Goal: Navigation & Orientation: Find specific page/section

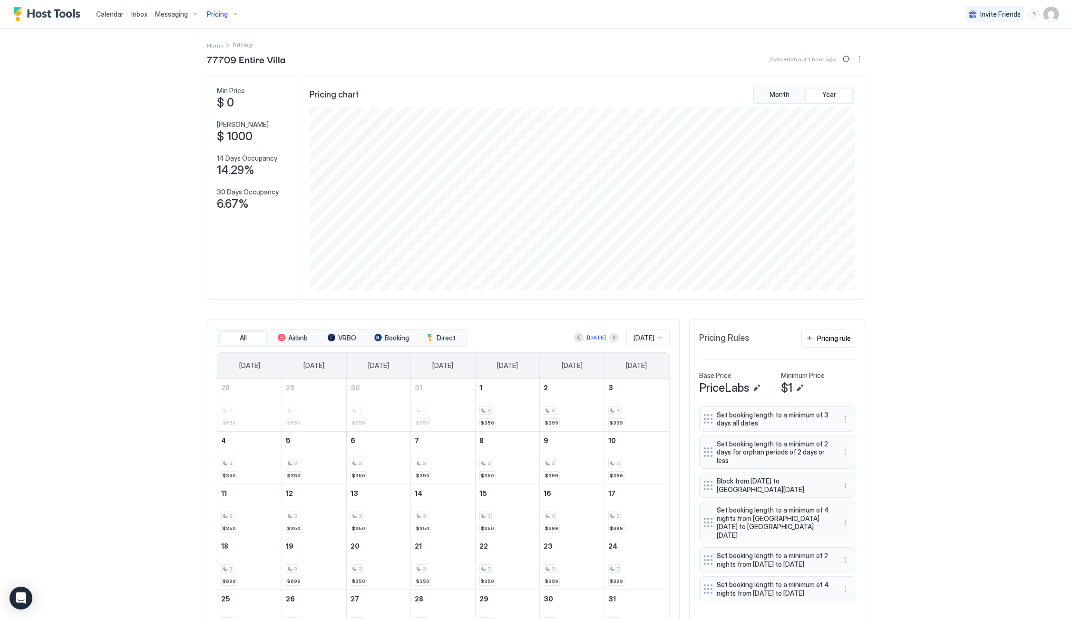
scroll to position [183, 547]
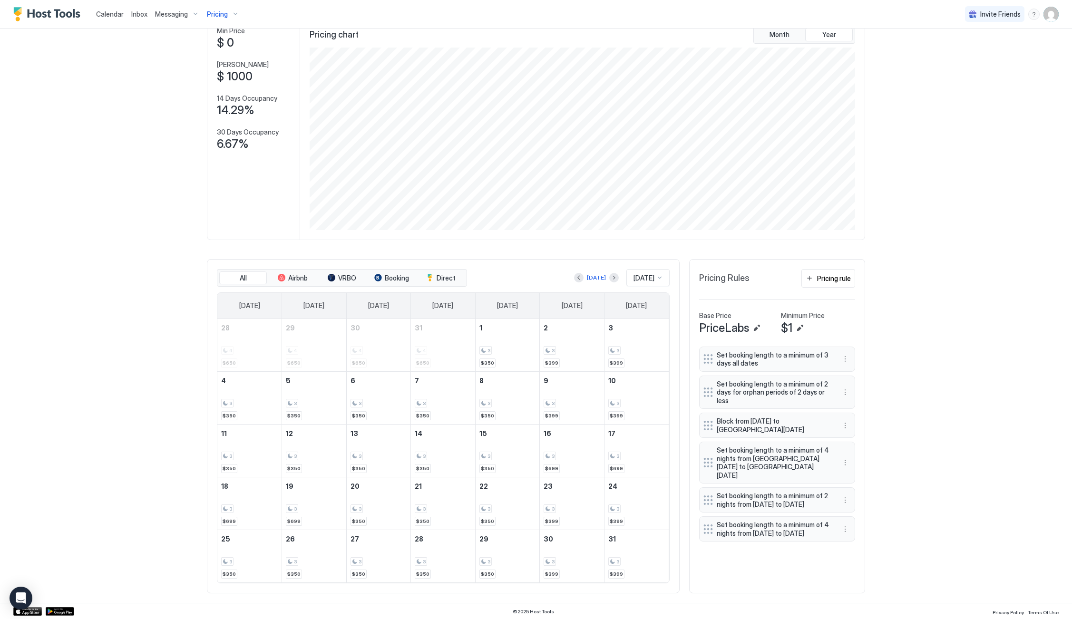
click at [100, 12] on span "Calendar" at bounding box center [110, 14] width 28 height 8
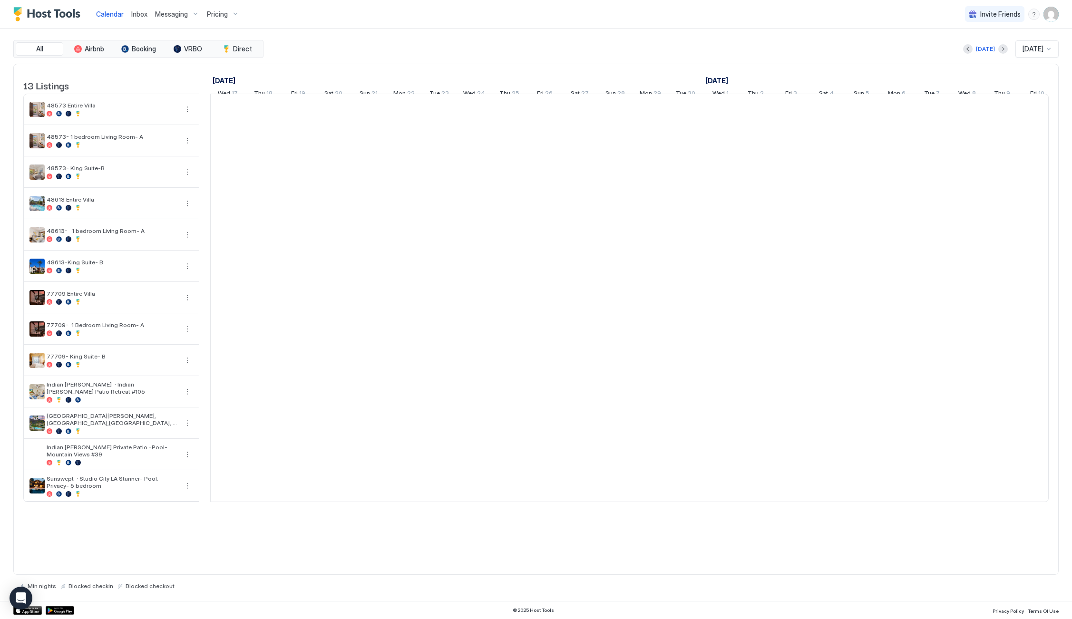
scroll to position [0, 528]
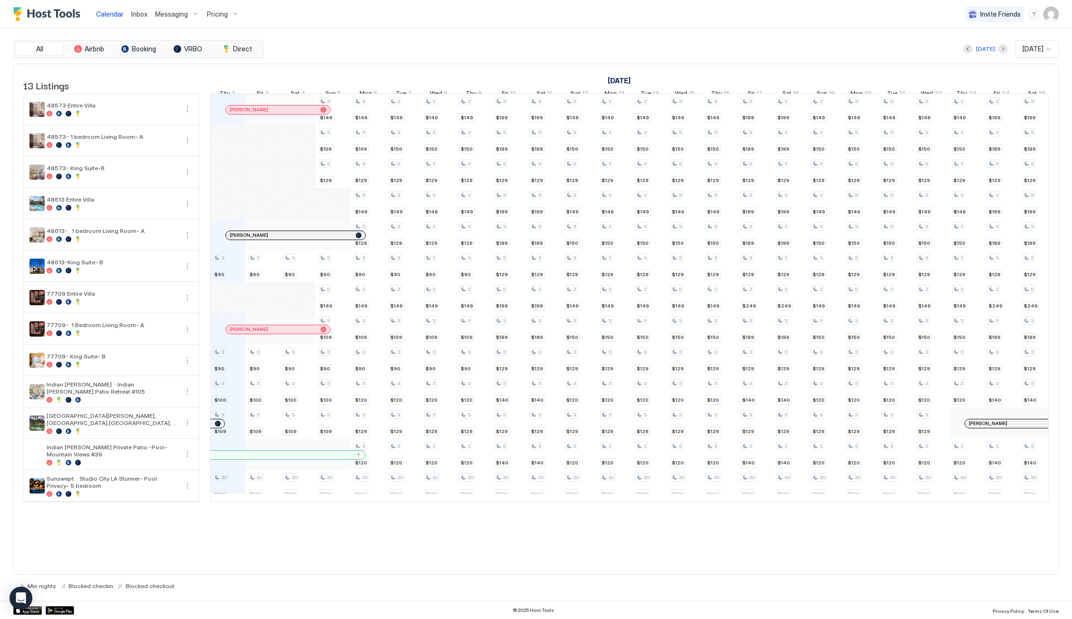
click at [991, 48] on div "[DATE]" at bounding box center [985, 48] width 45 height 11
click at [998, 48] on button "Next month" at bounding box center [1003, 49] width 10 height 10
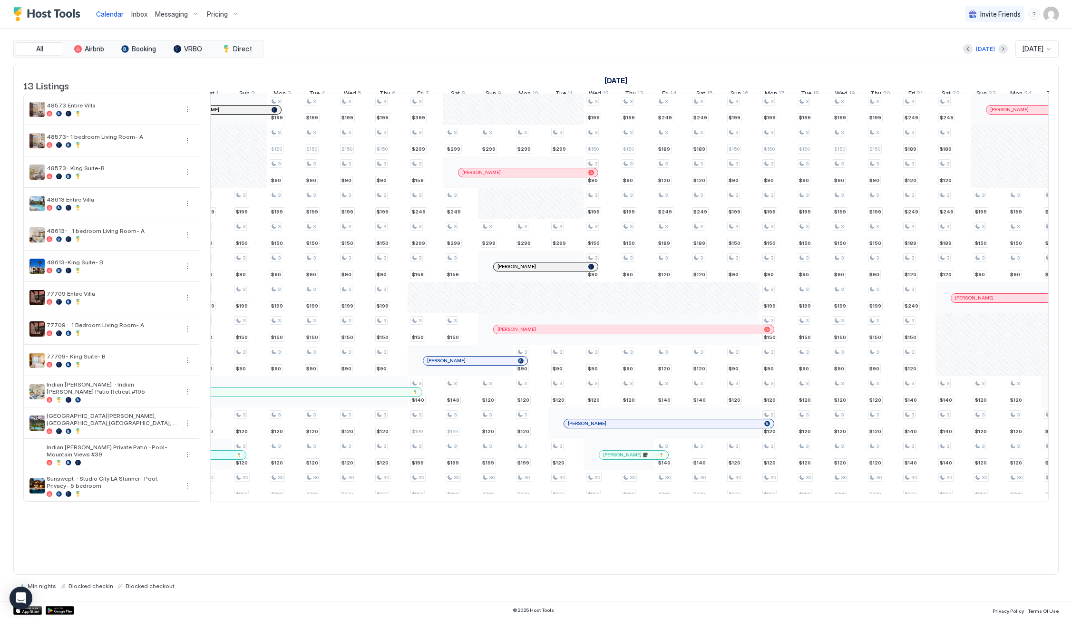
scroll to position [0, 0]
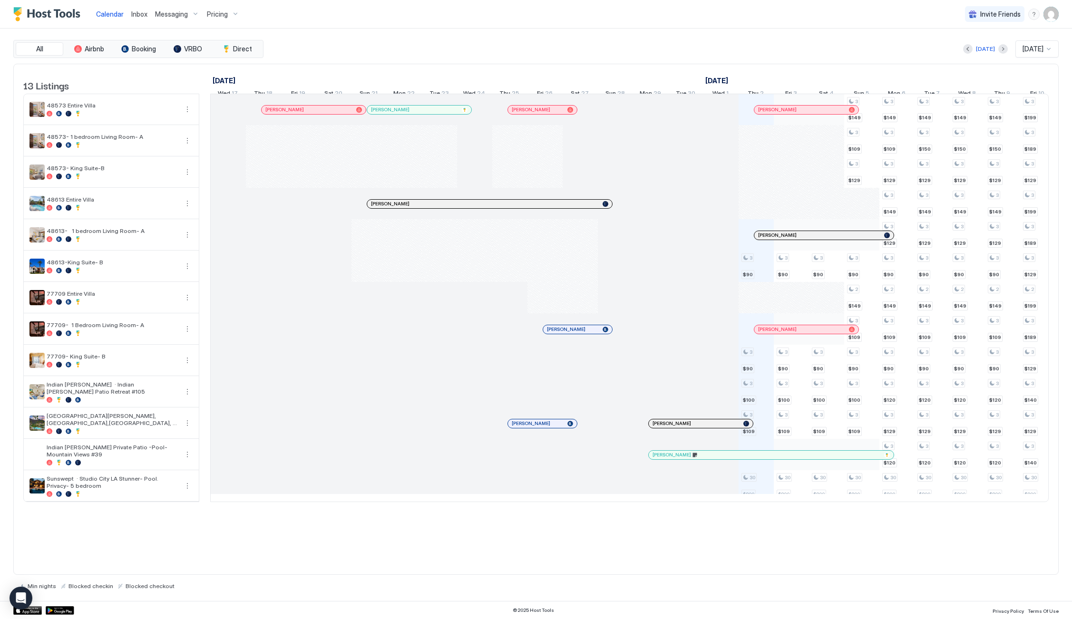
click at [989, 49] on button "[DATE]" at bounding box center [985, 48] width 22 height 11
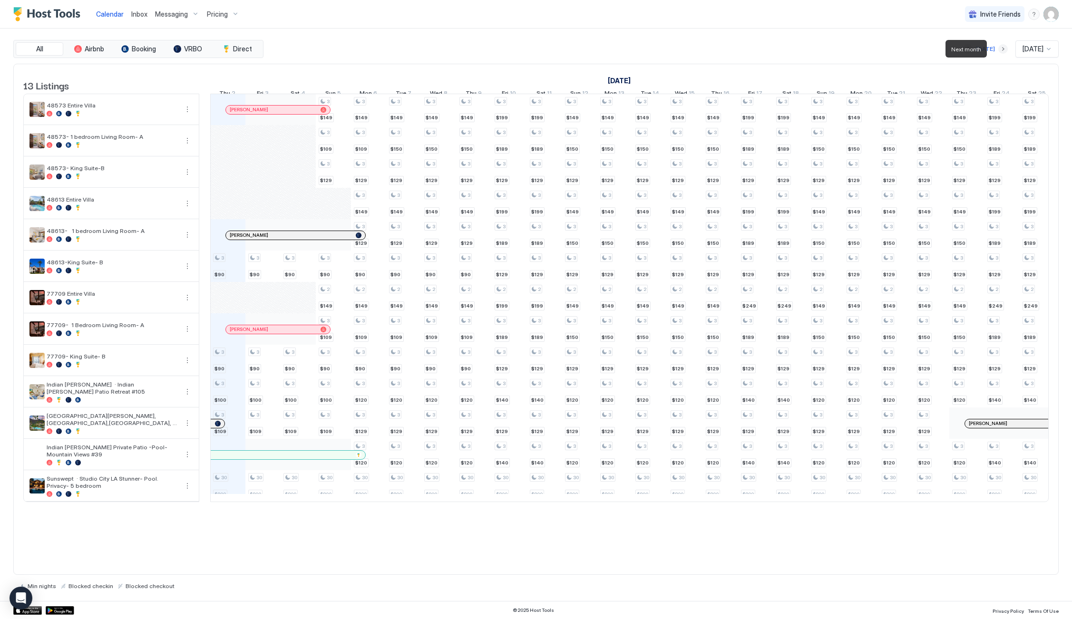
click at [998, 49] on button "Next month" at bounding box center [1003, 49] width 10 height 10
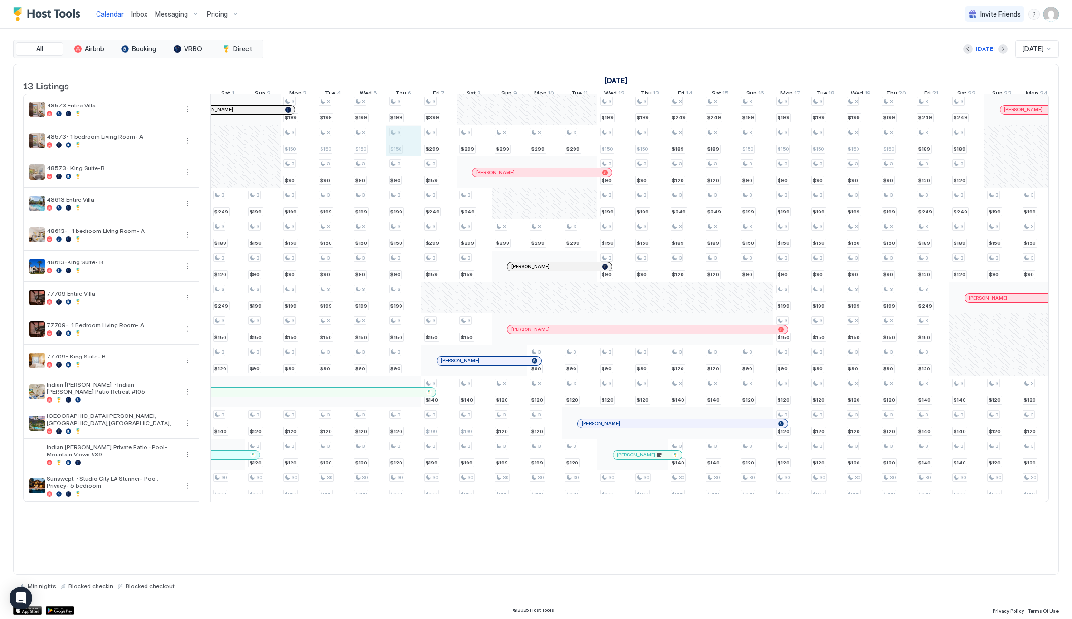
click at [393, 157] on div "3 $199 3 $189 3 $129 3 $199 3 $189 3 $129 2 $249 3 $189 3 $129 3 $140 3 $129 3 …" at bounding box center [808, 298] width 2252 height 408
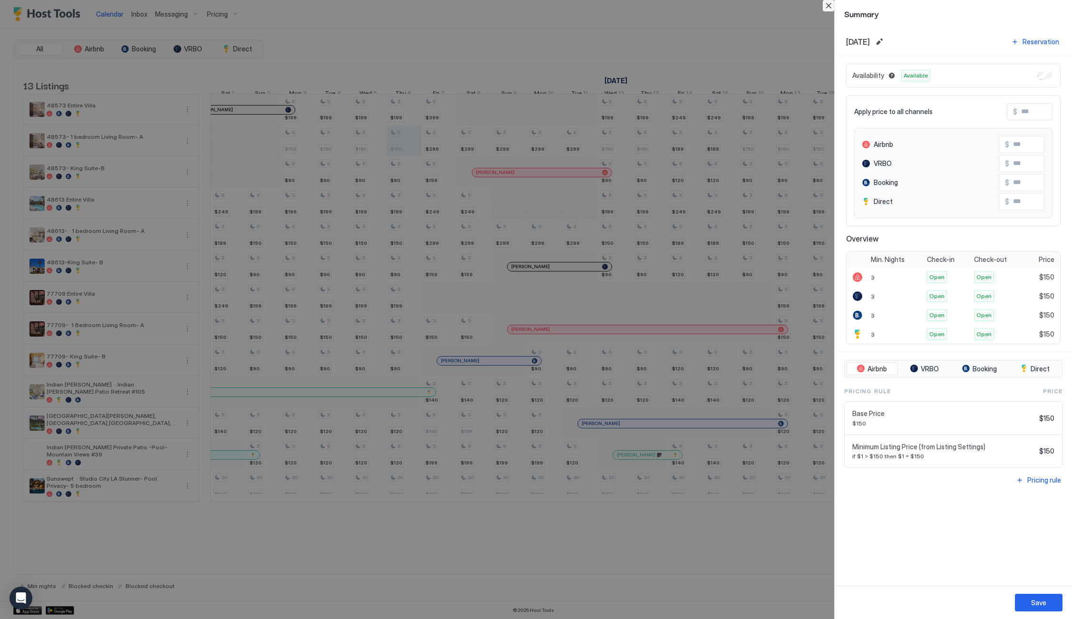
click at [826, 3] on button "Close" at bounding box center [828, 5] width 11 height 11
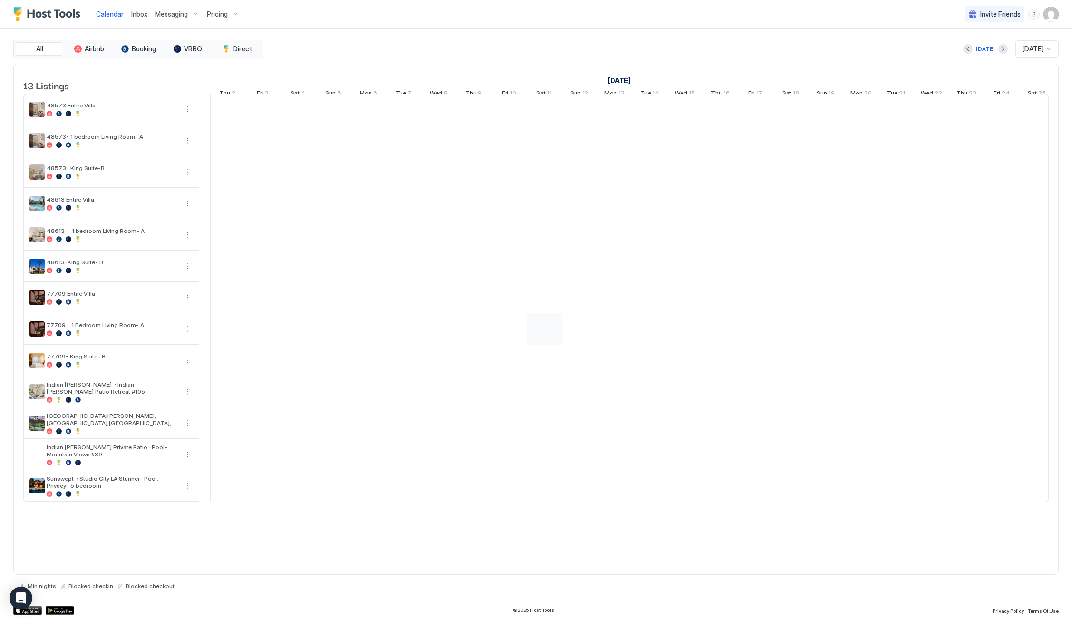
scroll to position [0, 528]
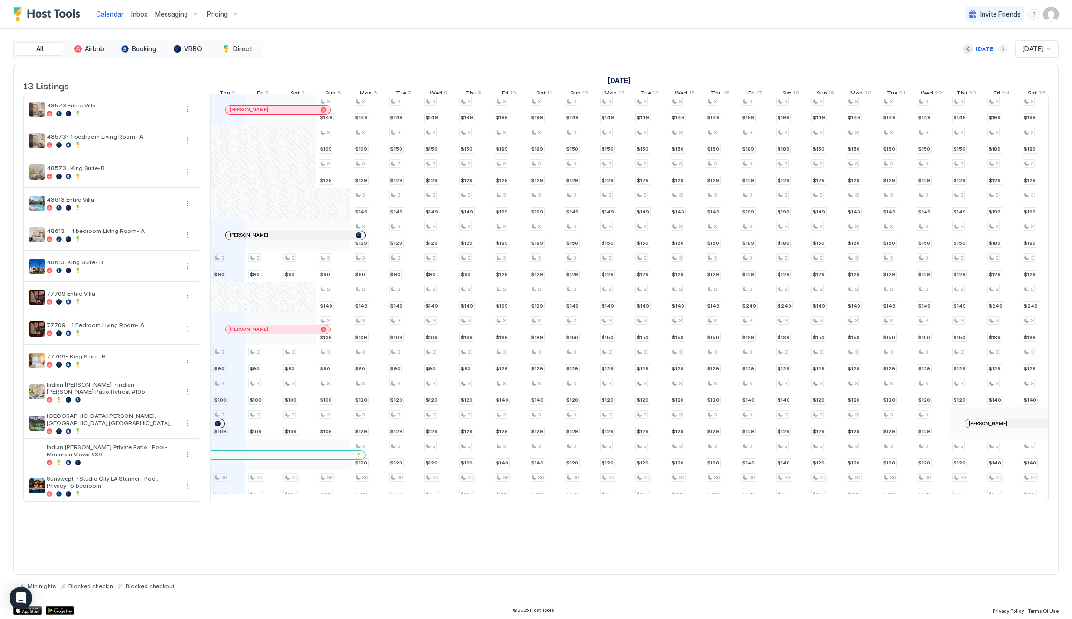
click at [998, 51] on button "Next month" at bounding box center [1003, 49] width 10 height 10
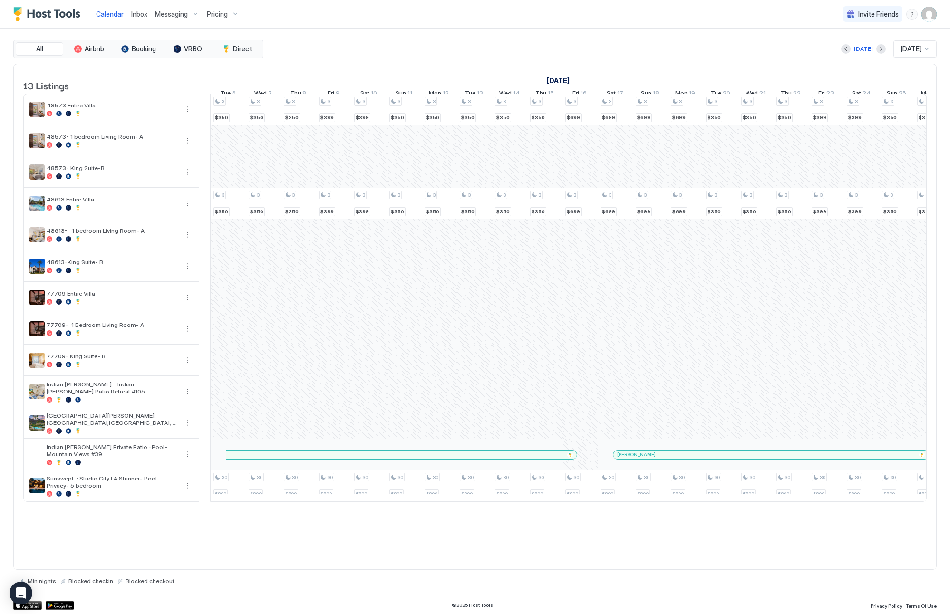
scroll to position [0, 359]
